Goal: Information Seeking & Learning: Learn about a topic

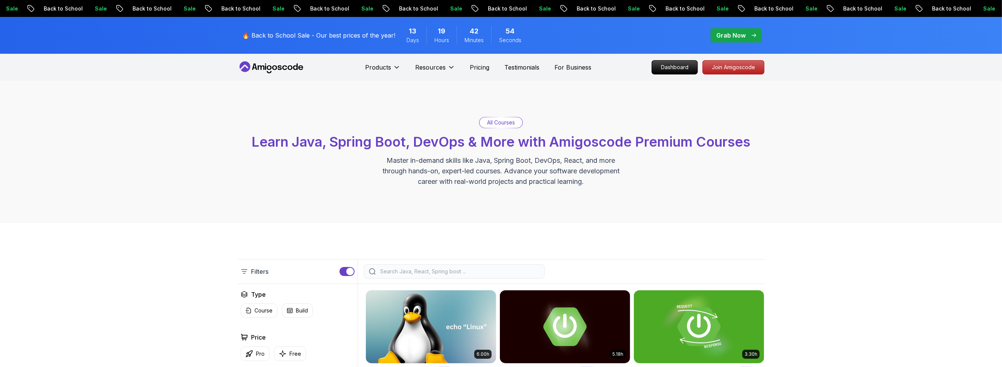
scroll to position [90, 0]
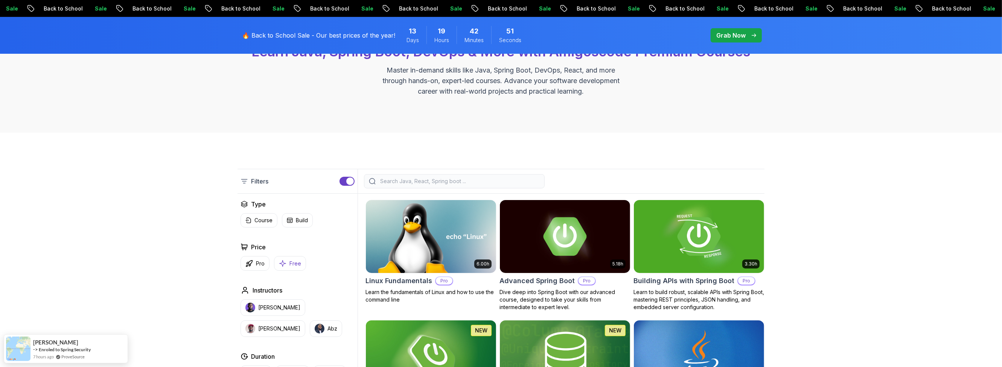
click at [293, 266] on p "Free" at bounding box center [295, 264] width 12 height 8
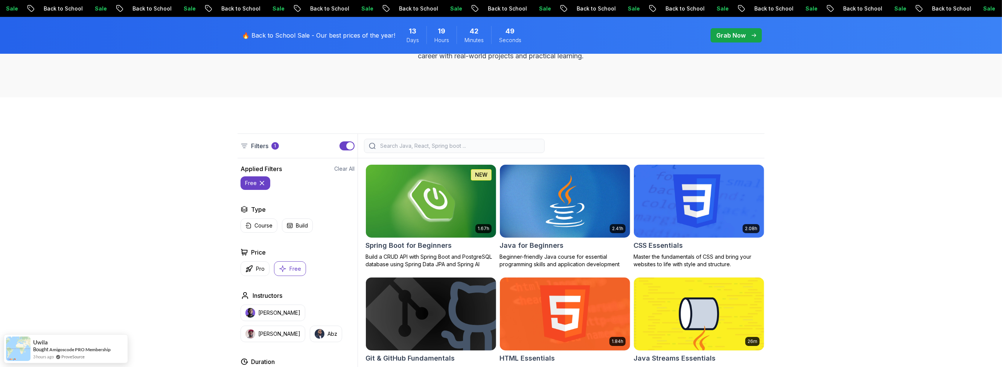
scroll to position [226, 0]
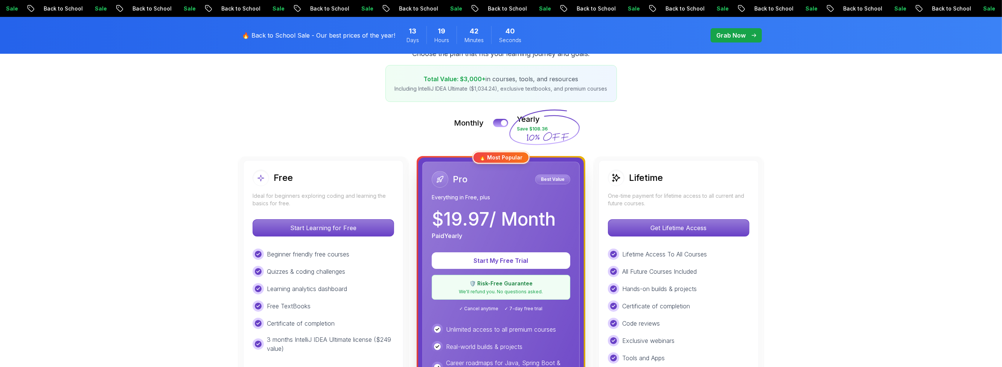
scroll to position [135, 0]
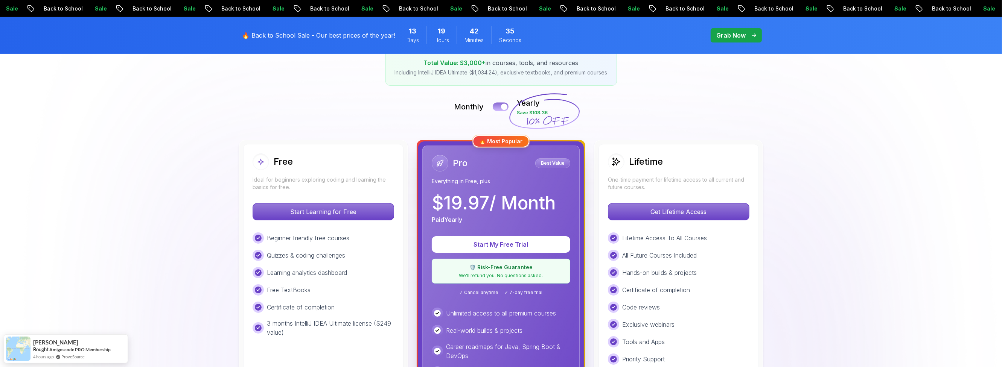
click at [497, 106] on button at bounding box center [501, 106] width 16 height 9
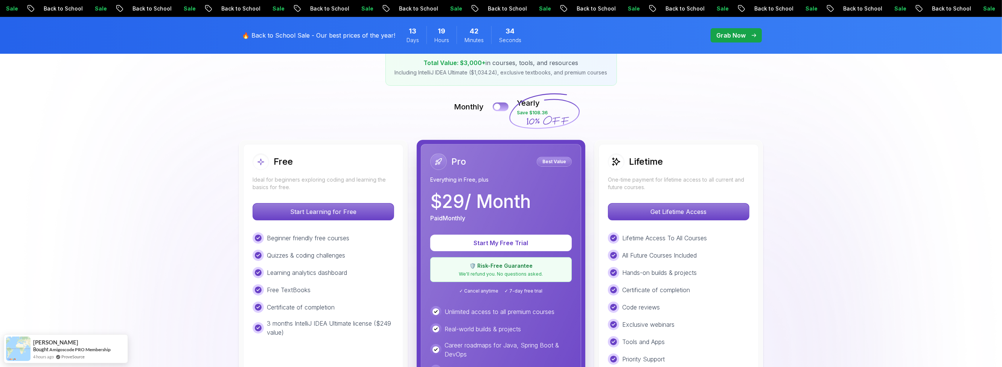
click at [497, 106] on div at bounding box center [497, 107] width 6 height 6
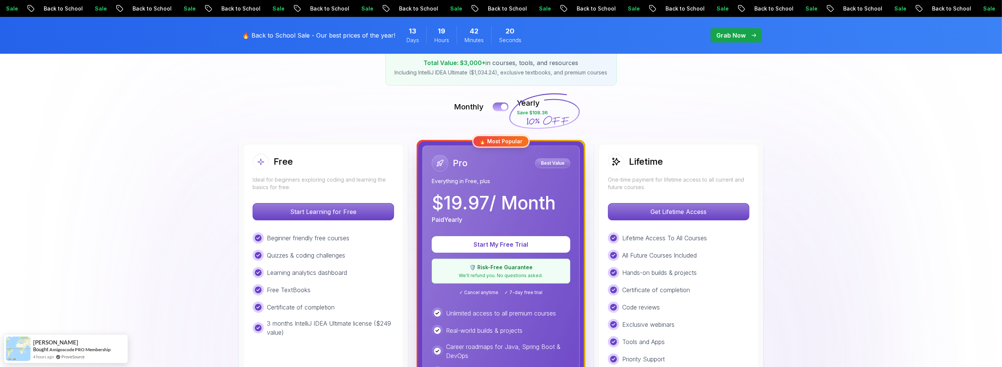
click at [497, 108] on button at bounding box center [501, 106] width 16 height 9
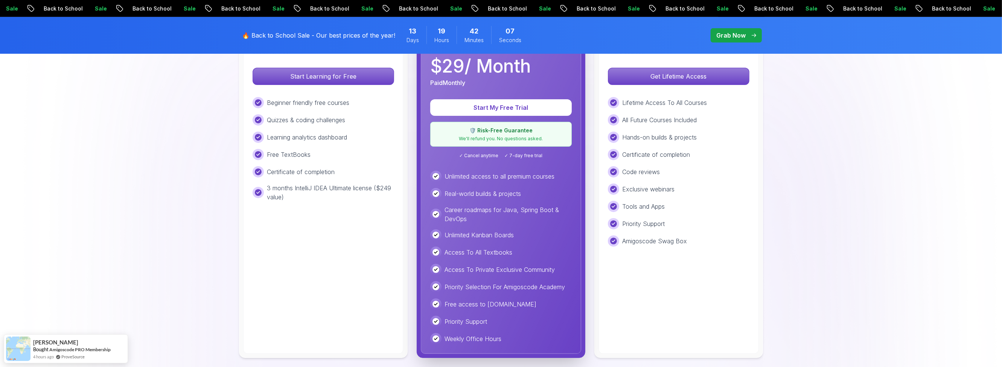
scroll to position [271, 0]
click at [652, 81] on p "Get Lifetime Access" at bounding box center [678, 76] width 134 height 16
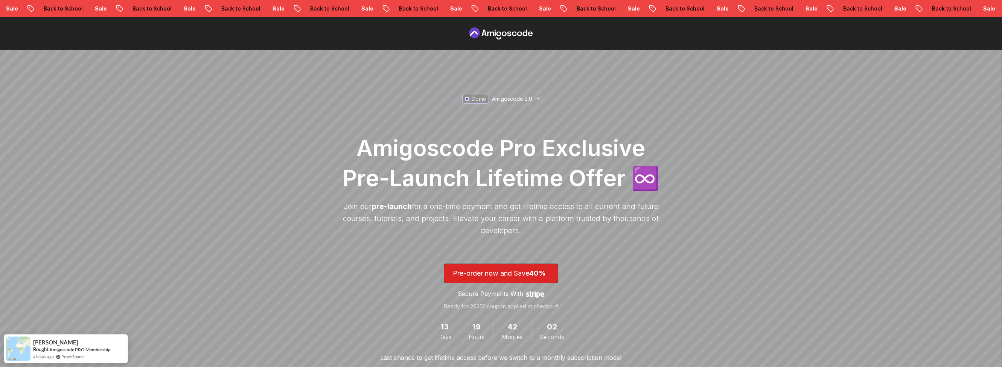
scroll to position [90, 0]
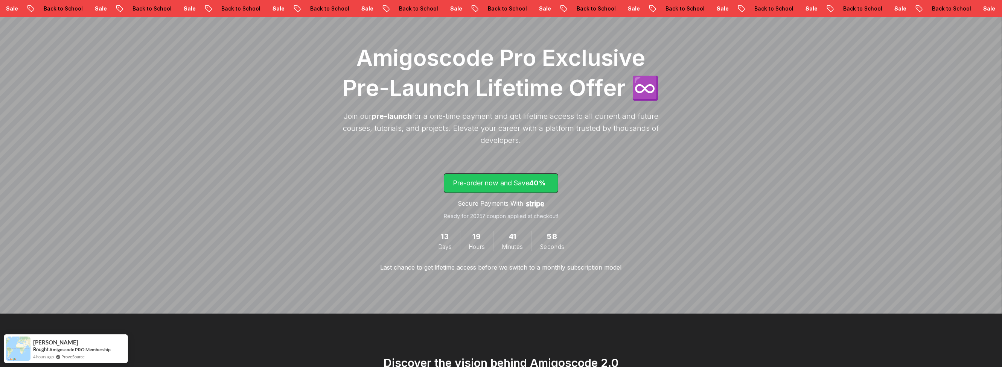
click at [525, 181] on p "Pre-order now and Save 40%" at bounding box center [501, 183] width 96 height 11
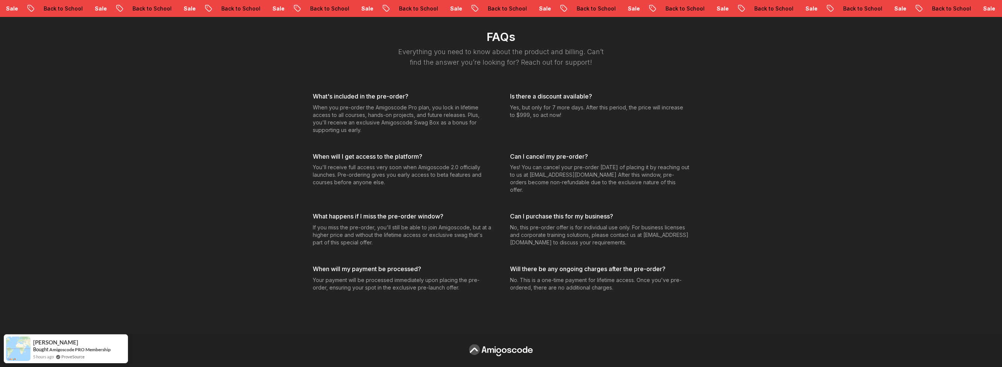
scroll to position [2195, 0]
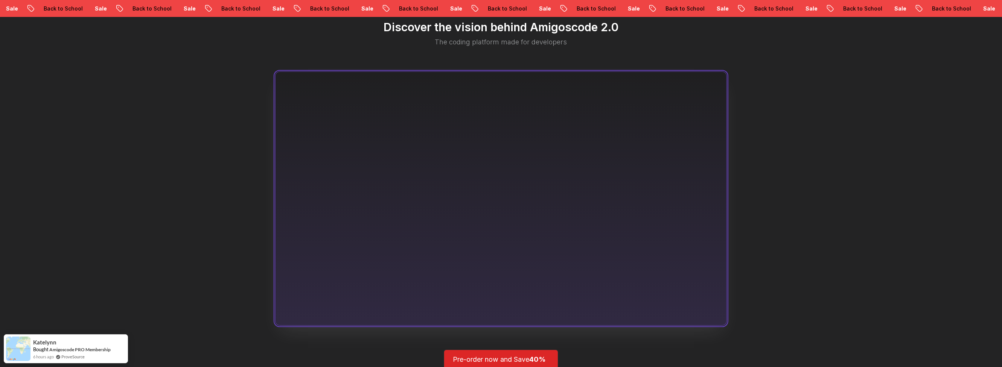
scroll to position [176, 0]
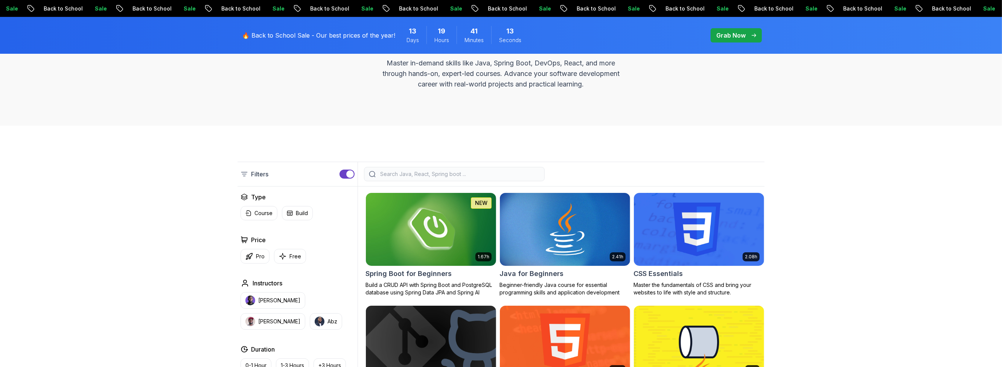
scroll to position [128, 0]
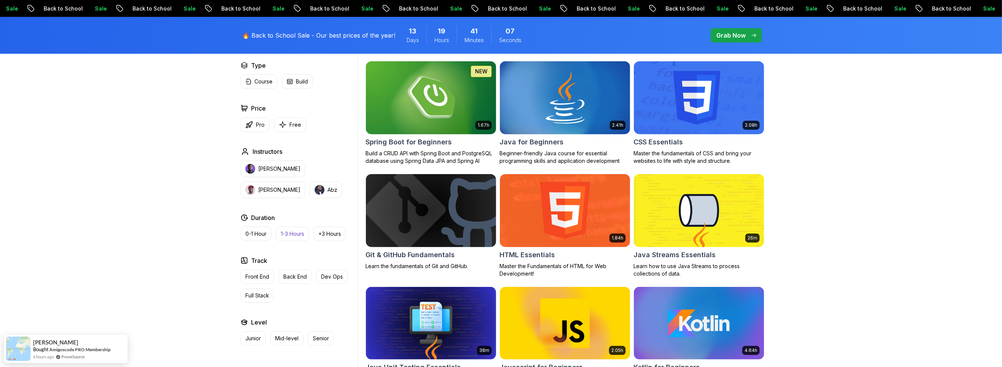
scroll to position [207, 0]
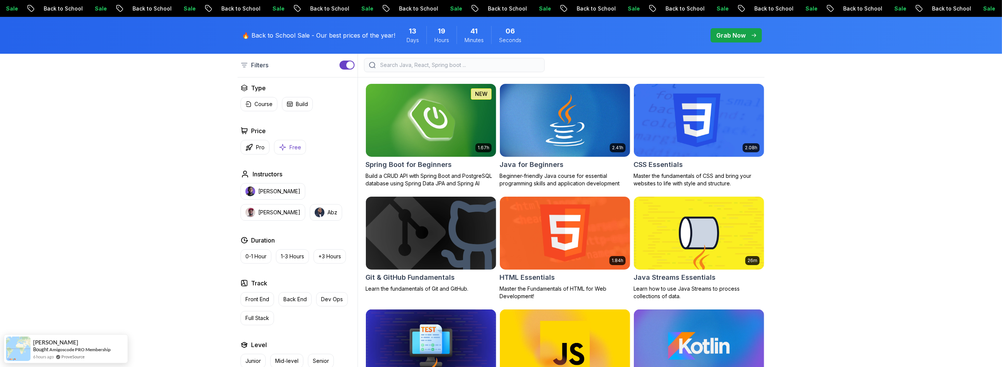
click at [293, 147] on p "Free" at bounding box center [295, 148] width 12 height 8
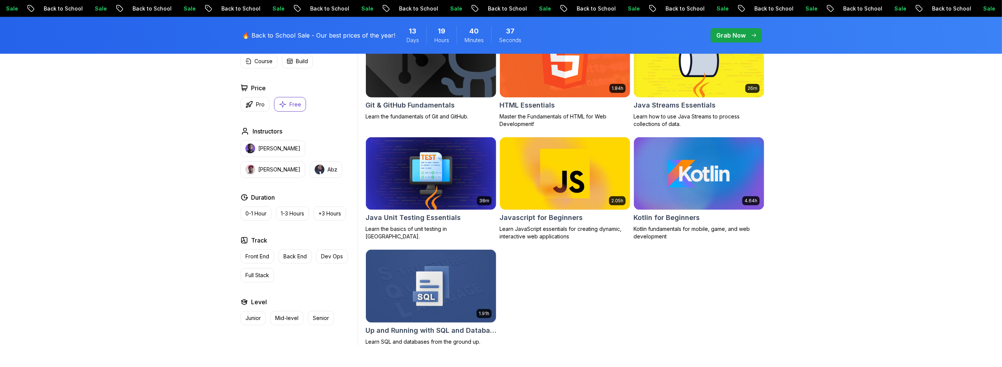
scroll to position [271, 0]
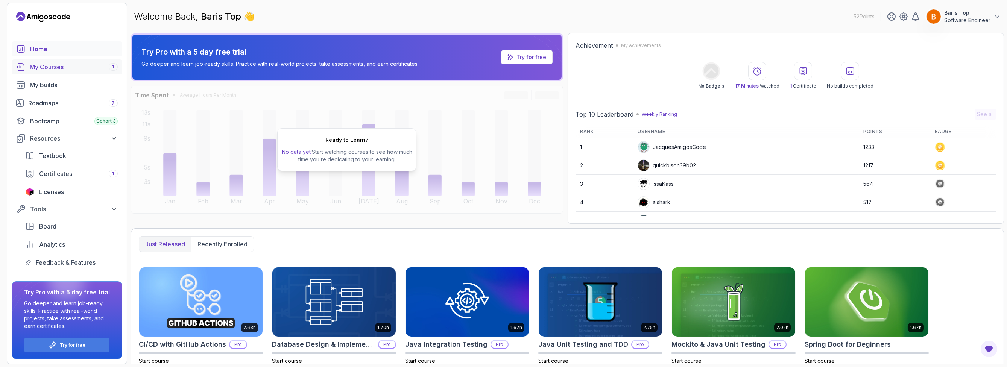
click at [76, 68] on div "My Courses 1" at bounding box center [74, 66] width 88 height 9
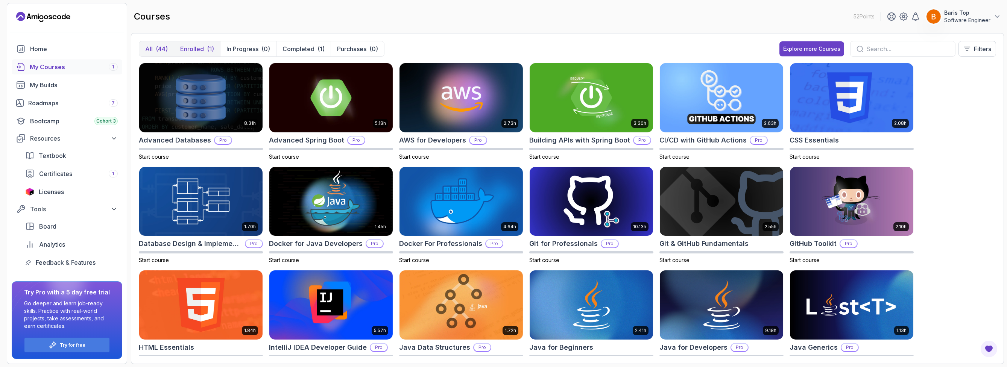
click at [203, 47] on p "Enrolled" at bounding box center [192, 48] width 24 height 9
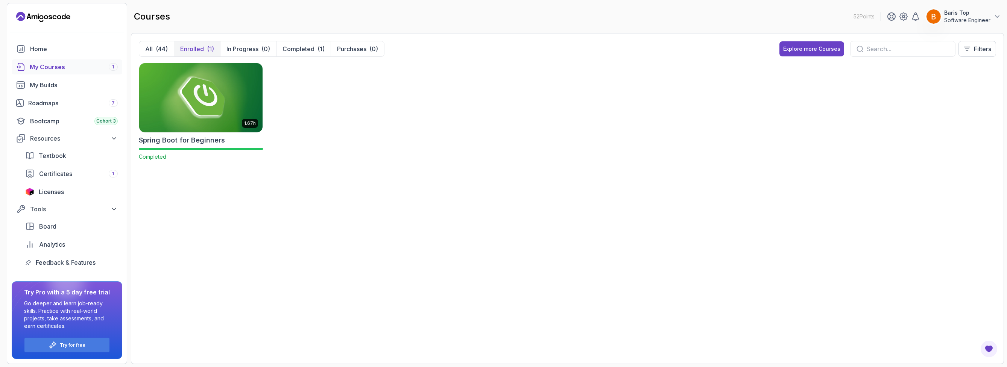
click at [194, 82] on img at bounding box center [200, 97] width 129 height 73
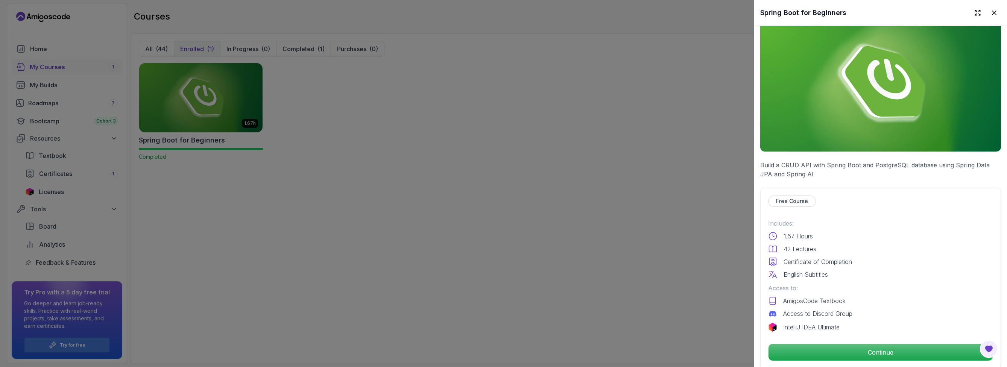
scroll to position [135, 0]
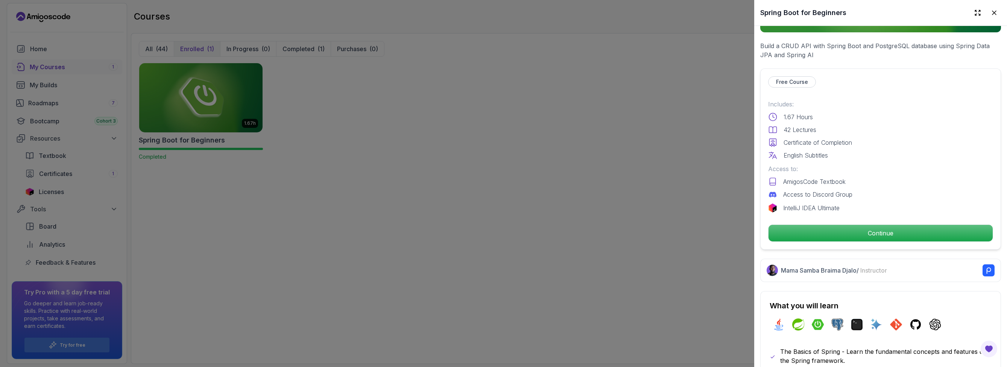
click at [814, 266] on p "Mama Samba Braima Djalo / Instructor" at bounding box center [834, 270] width 106 height 9
click at [213, 217] on div at bounding box center [503, 183] width 1007 height 367
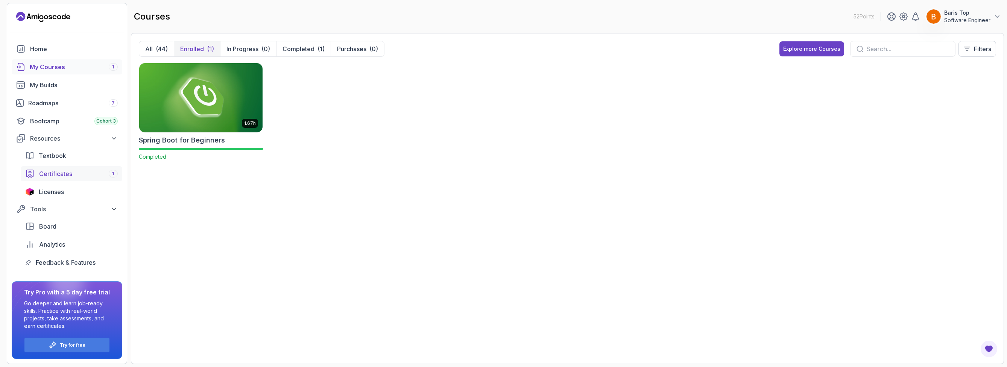
click at [90, 175] on div "Certificates 1" at bounding box center [78, 173] width 79 height 9
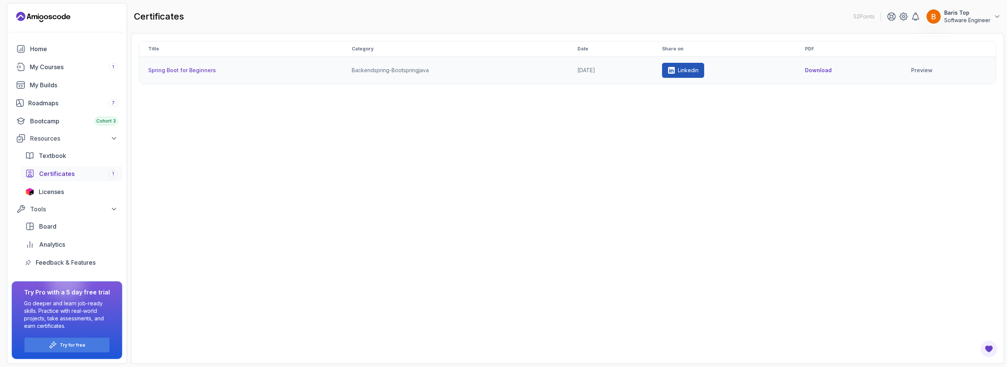
click at [270, 68] on th "Spring Boot for Beginners" at bounding box center [241, 70] width 204 height 27
click at [927, 71] on link "Preview" at bounding box center [949, 71] width 76 height 8
